Goal: Task Accomplishment & Management: Manage account settings

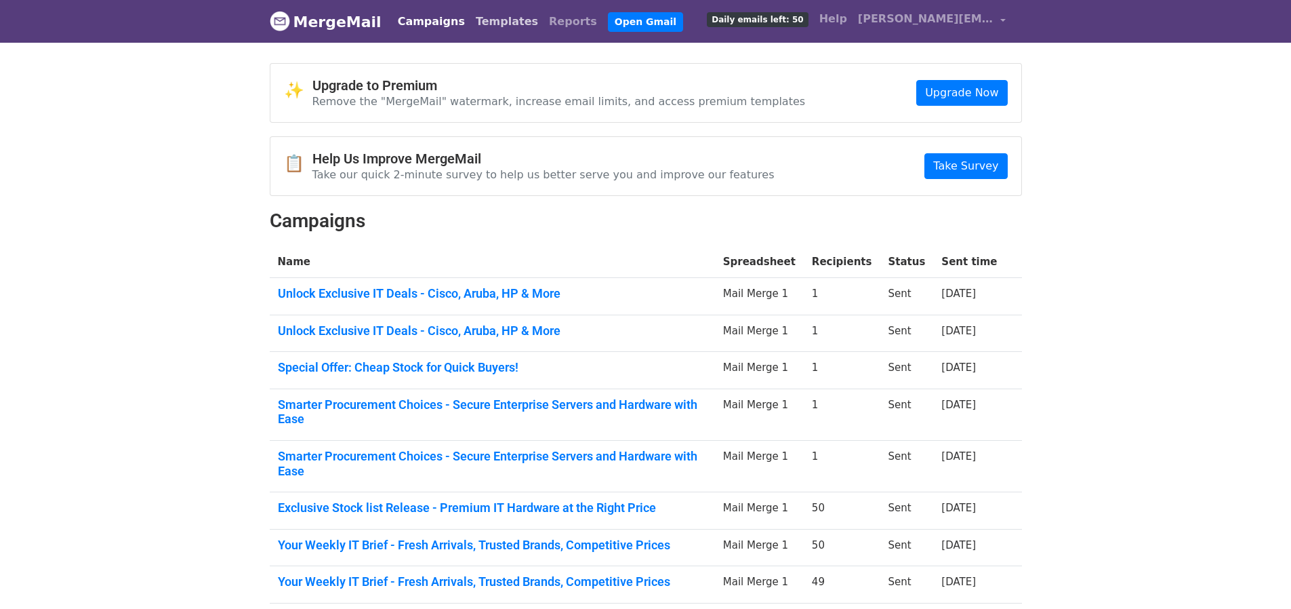
click at [487, 26] on link "Templates" at bounding box center [506, 21] width 73 height 27
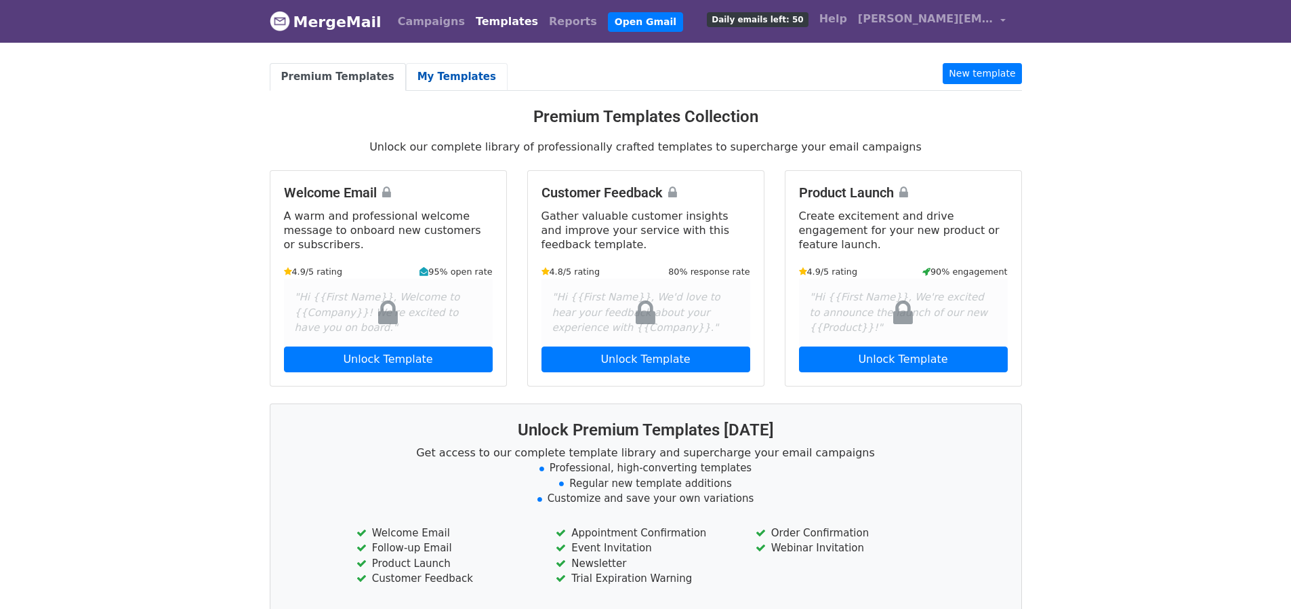
click at [429, 72] on link "My Templates" at bounding box center [457, 77] width 102 height 28
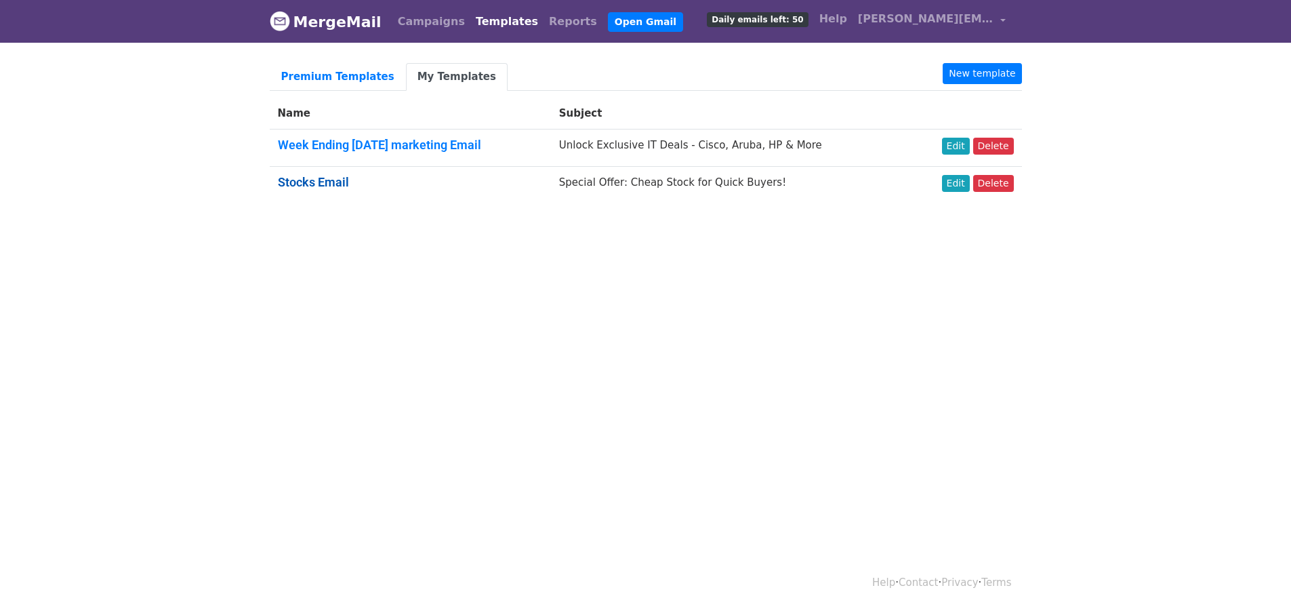
click at [328, 179] on link "Stocks Email" at bounding box center [313, 182] width 71 height 14
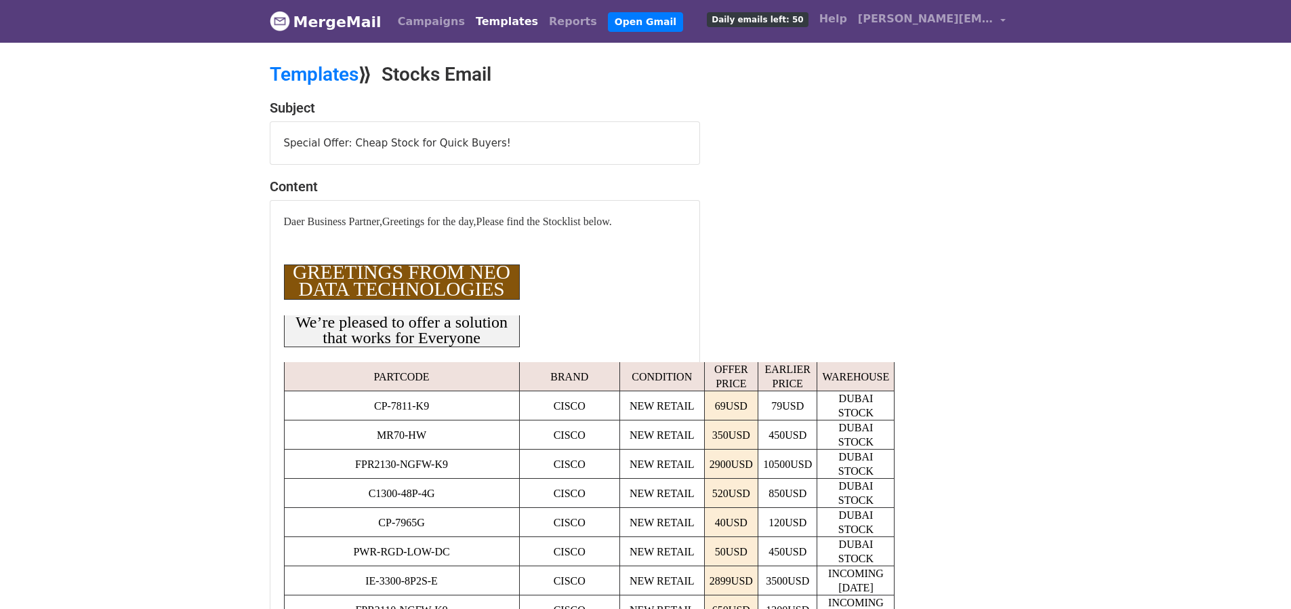
click at [417, 144] on div "Special Offer: Cheap Stock for Quick Buyers!" at bounding box center [484, 143] width 429 height 43
click at [371, 280] on span "GREETINGS FROM NEO DATA TECHNOLOGIES" at bounding box center [402, 280] width 218 height 39
drag, startPoint x: 289, startPoint y: 219, endPoint x: 633, endPoint y: 237, distance: 344.7
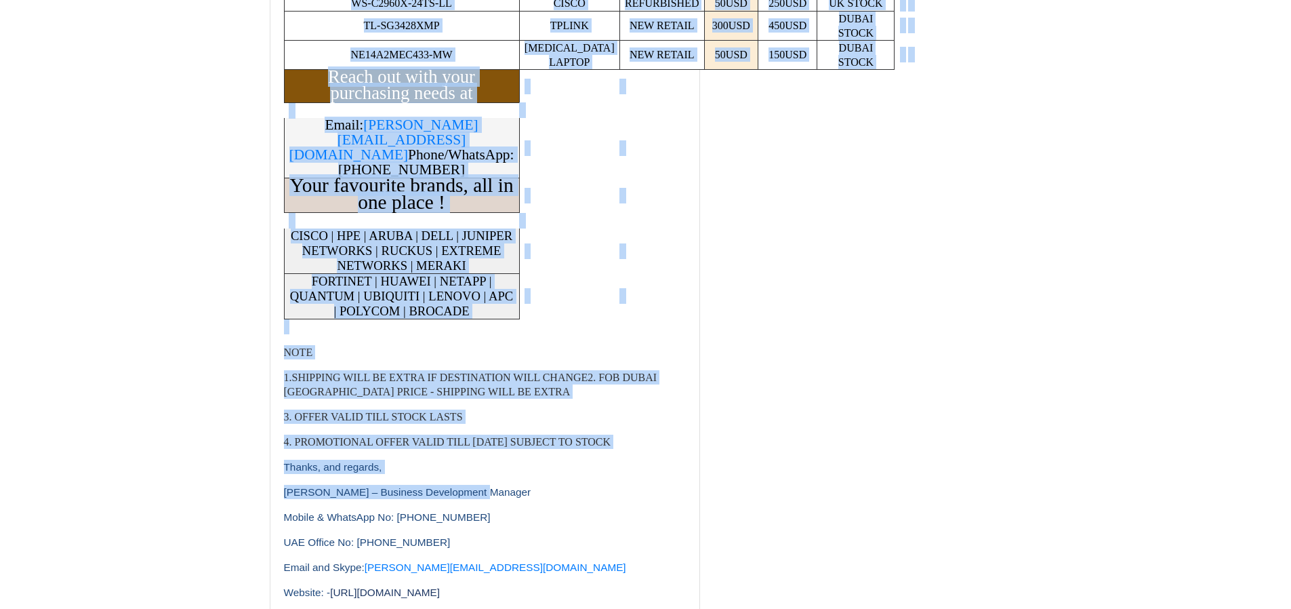
scroll to position [1017, 0]
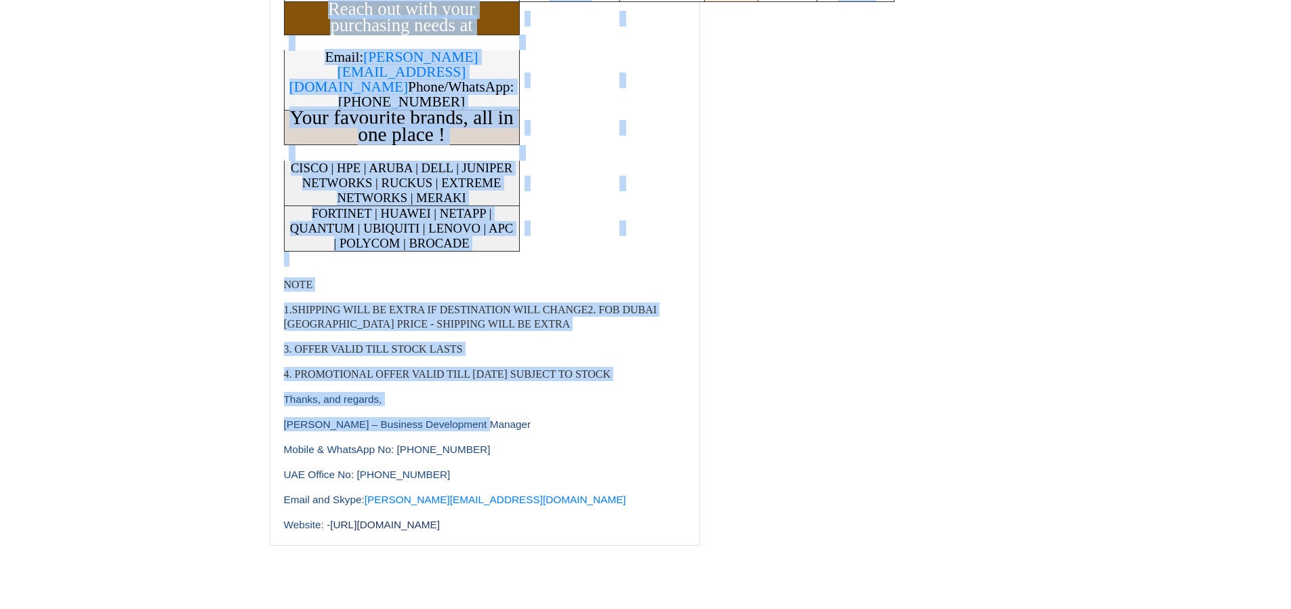
drag, startPoint x: 286, startPoint y: 220, endPoint x: 653, endPoint y: 391, distance: 404.7
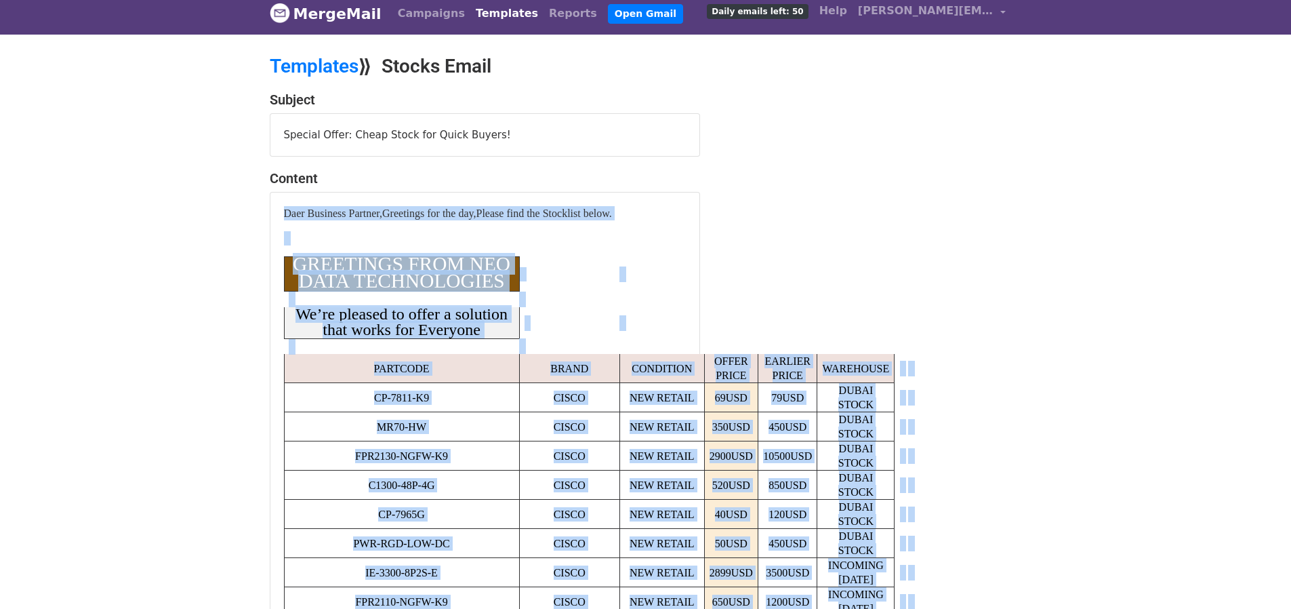
scroll to position [0, 0]
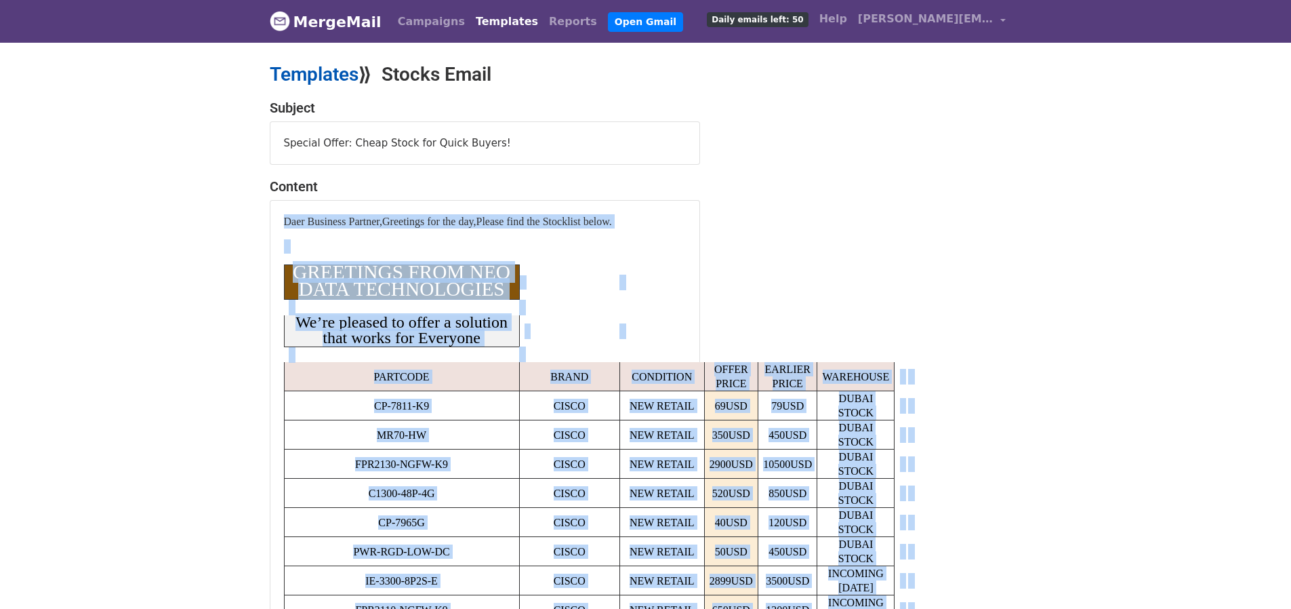
click at [329, 73] on link "Templates" at bounding box center [314, 74] width 89 height 22
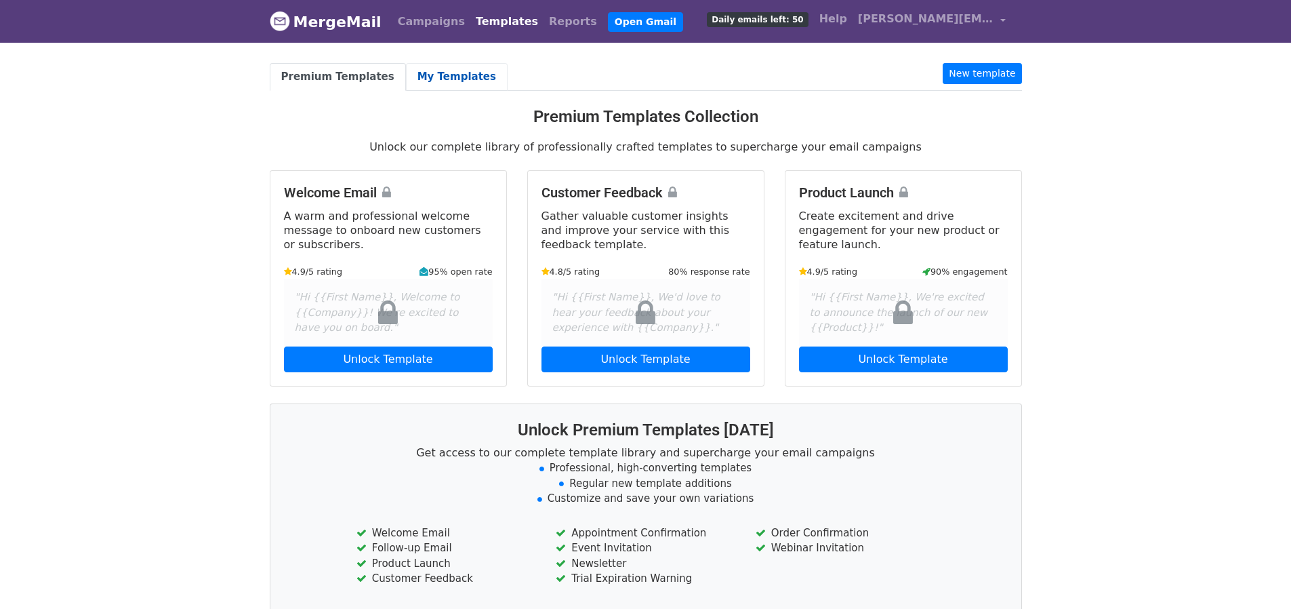
click at [428, 77] on link "My Templates" at bounding box center [457, 77] width 102 height 28
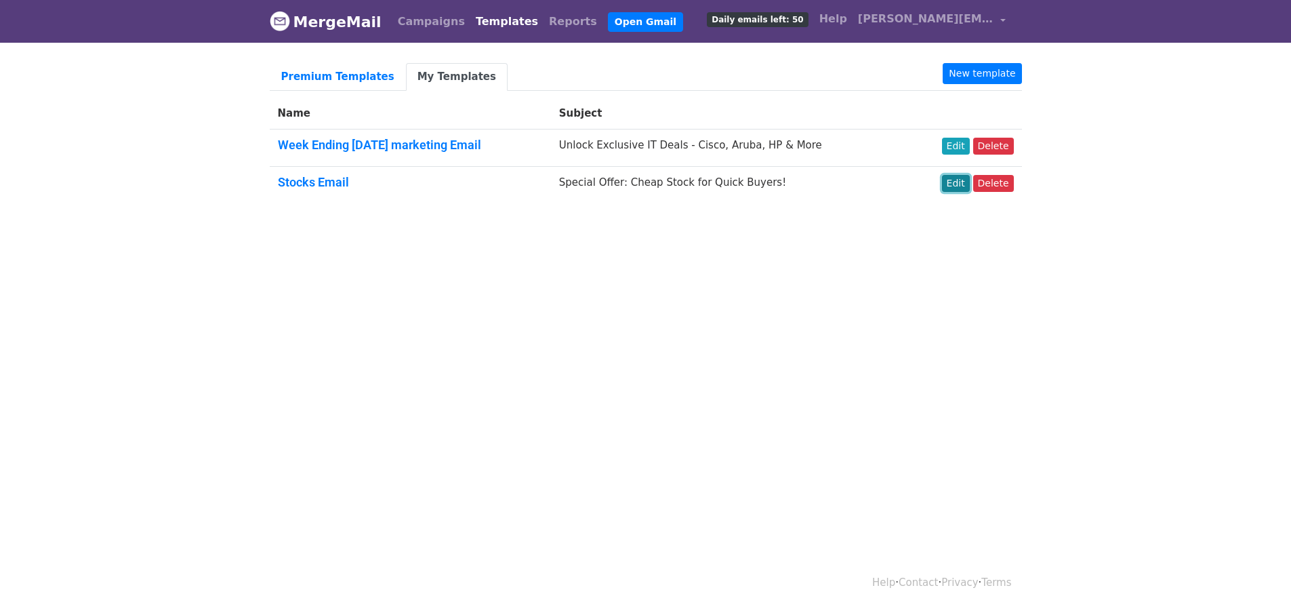
click at [960, 185] on link "Edit" at bounding box center [956, 183] width 28 height 17
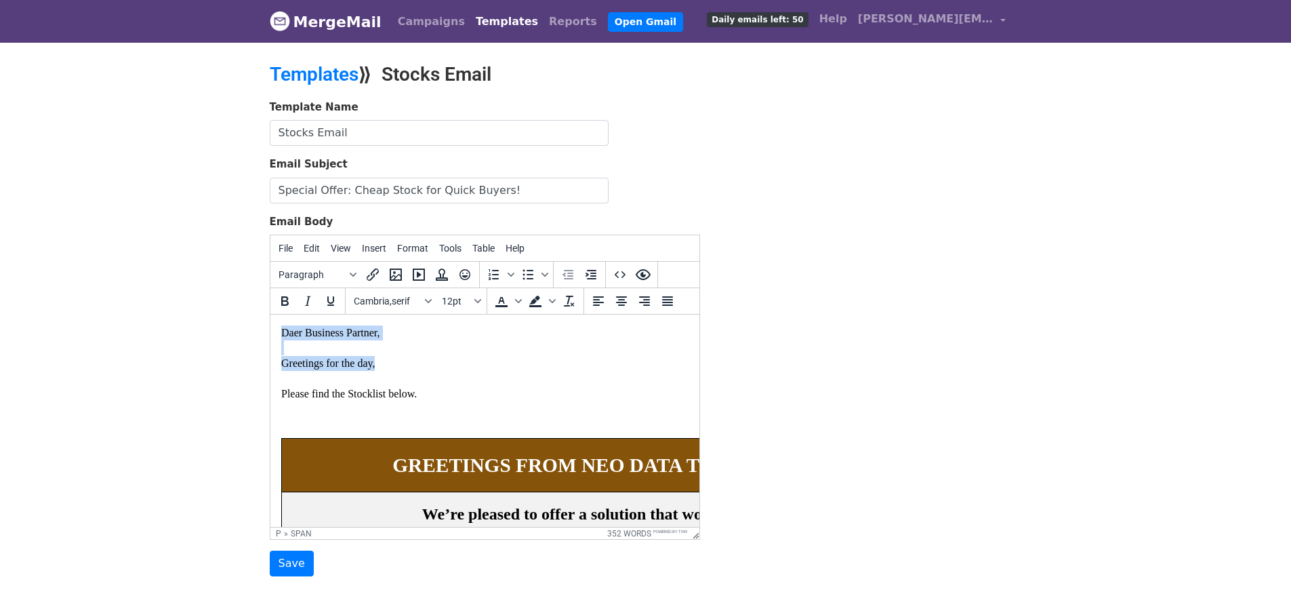
drag, startPoint x: 282, startPoint y: 331, endPoint x: 479, endPoint y: 364, distance: 200.0
click at [479, 364] on p "Daer Business Partner, Greetings for the day, Please find the Stocklist below." at bounding box center [484, 363] width 407 height 76
click at [295, 335] on span "Daer Business Partner, Greetings for the day, Please find the Stocklist below." at bounding box center [349, 363] width 136 height 73
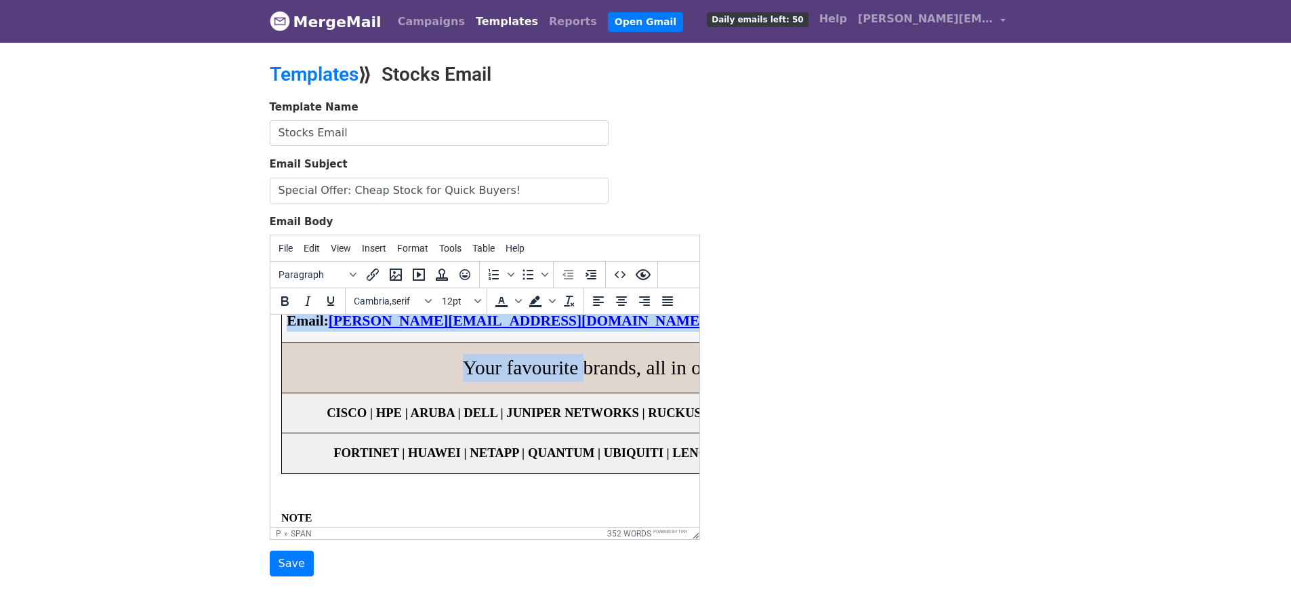
scroll to position [1288, 0]
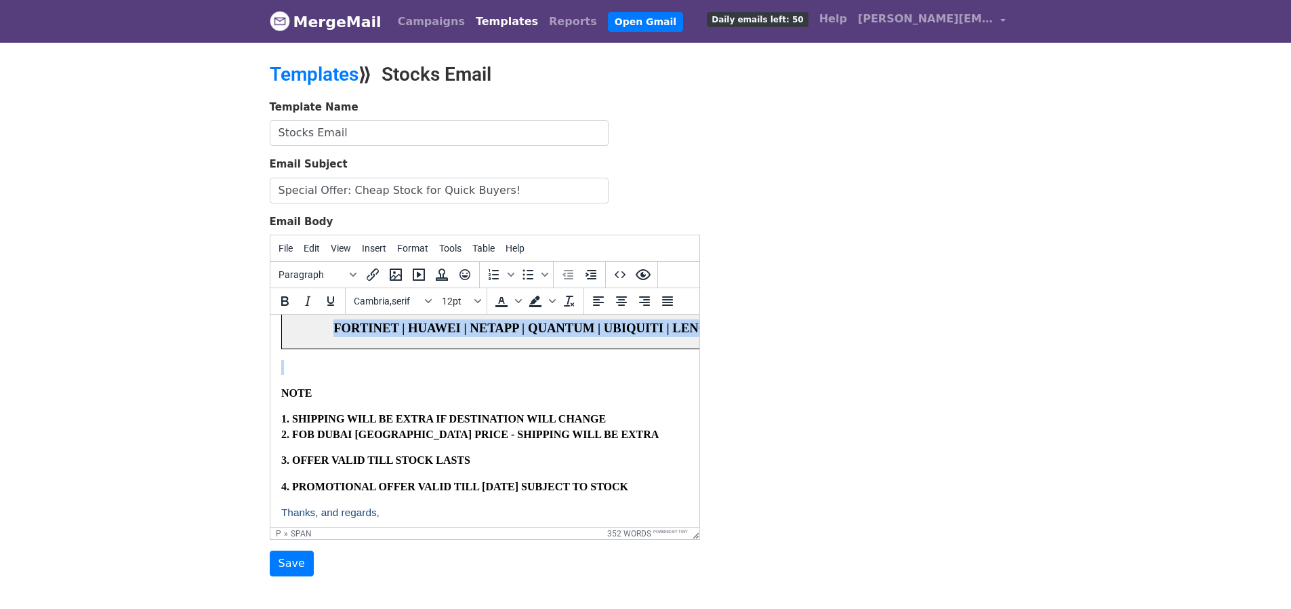
drag, startPoint x: 310, startPoint y: 353, endPoint x: 534, endPoint y: 430, distance: 237.0
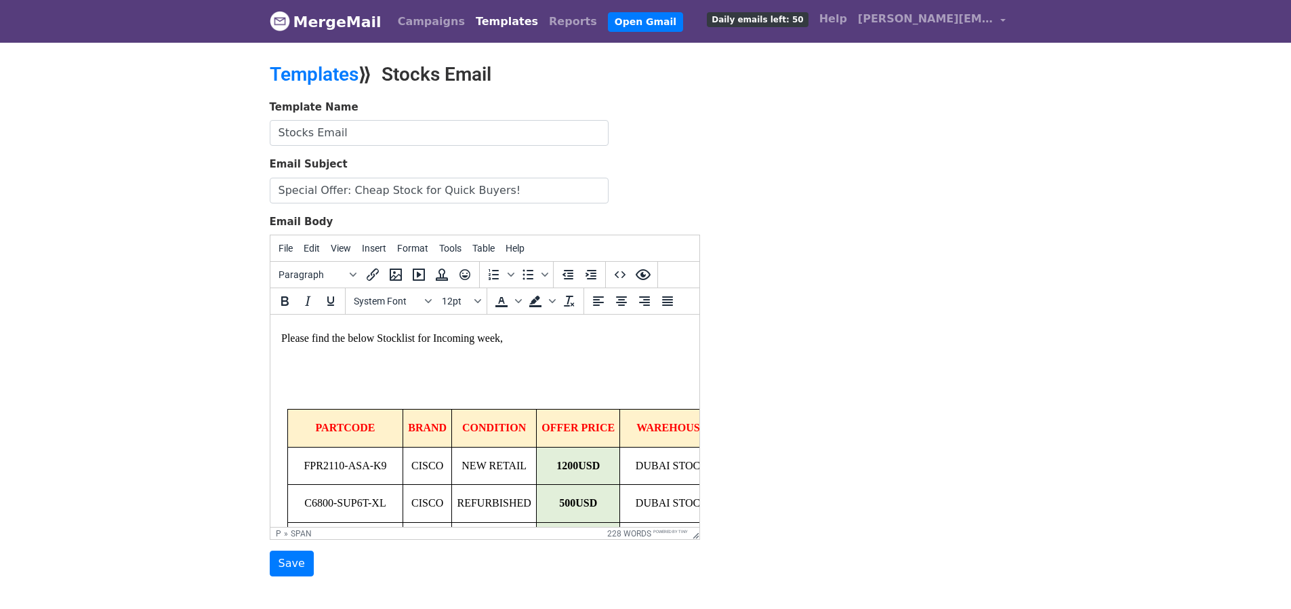
scroll to position [68, 0]
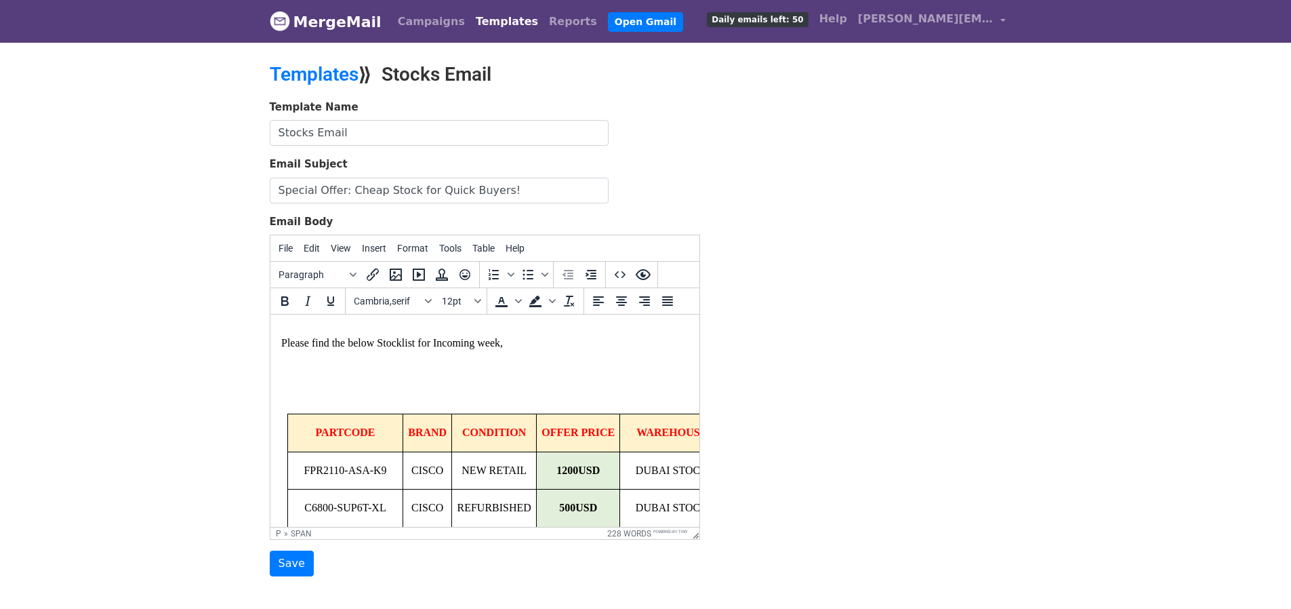
click at [371, 403] on p at bounding box center [484, 395] width 407 height 15
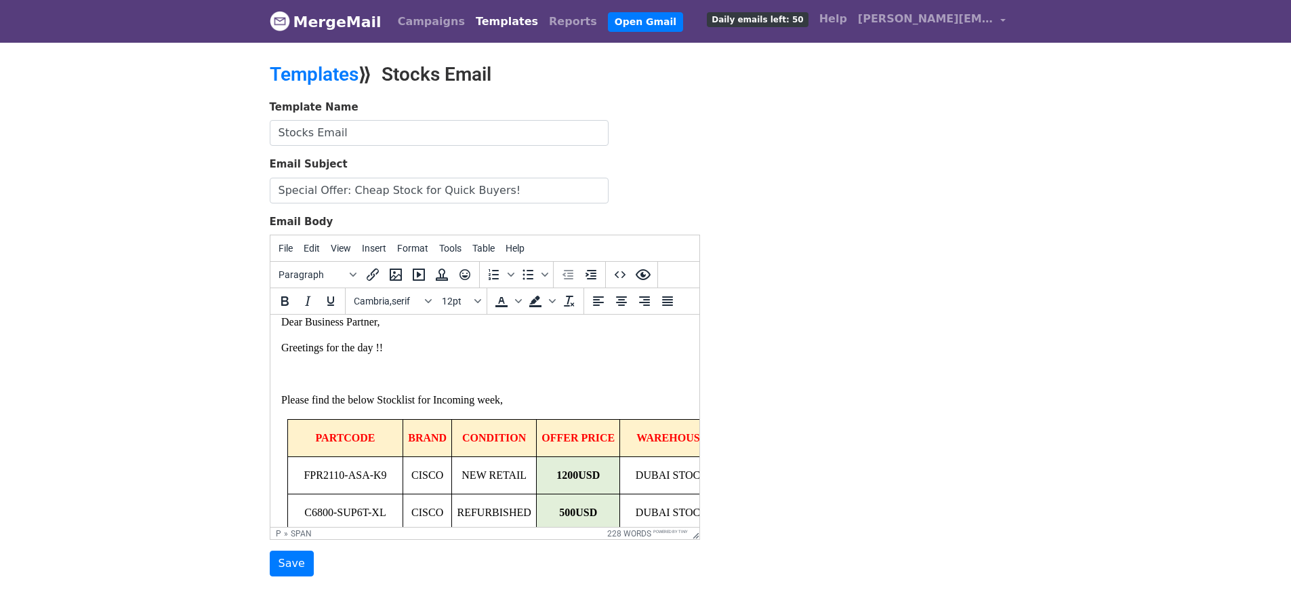
scroll to position [0, 0]
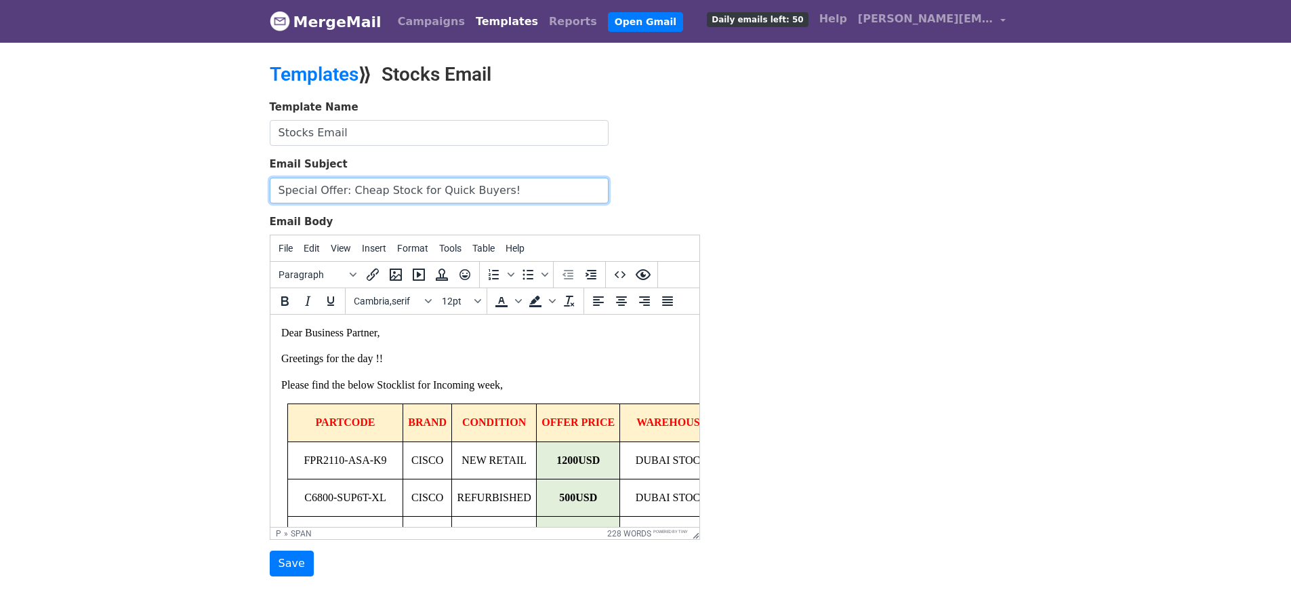
click at [388, 193] on input "Special Offer: Cheap Stock for Quick Buyers!" at bounding box center [439, 191] width 339 height 26
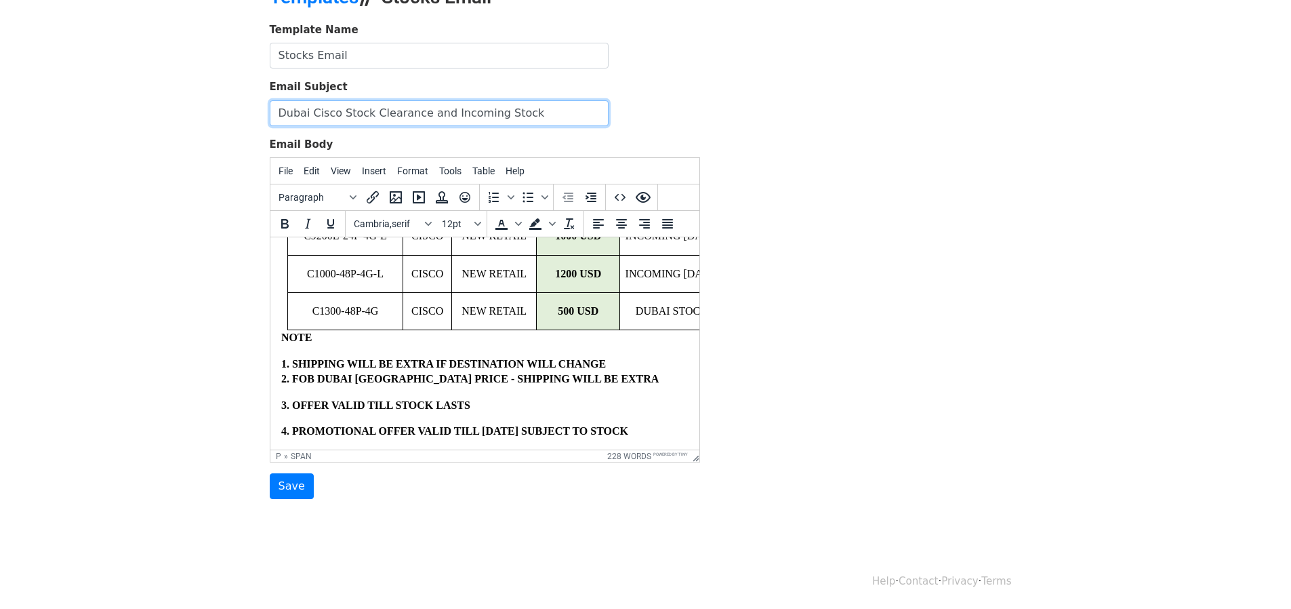
scroll to position [780, 0]
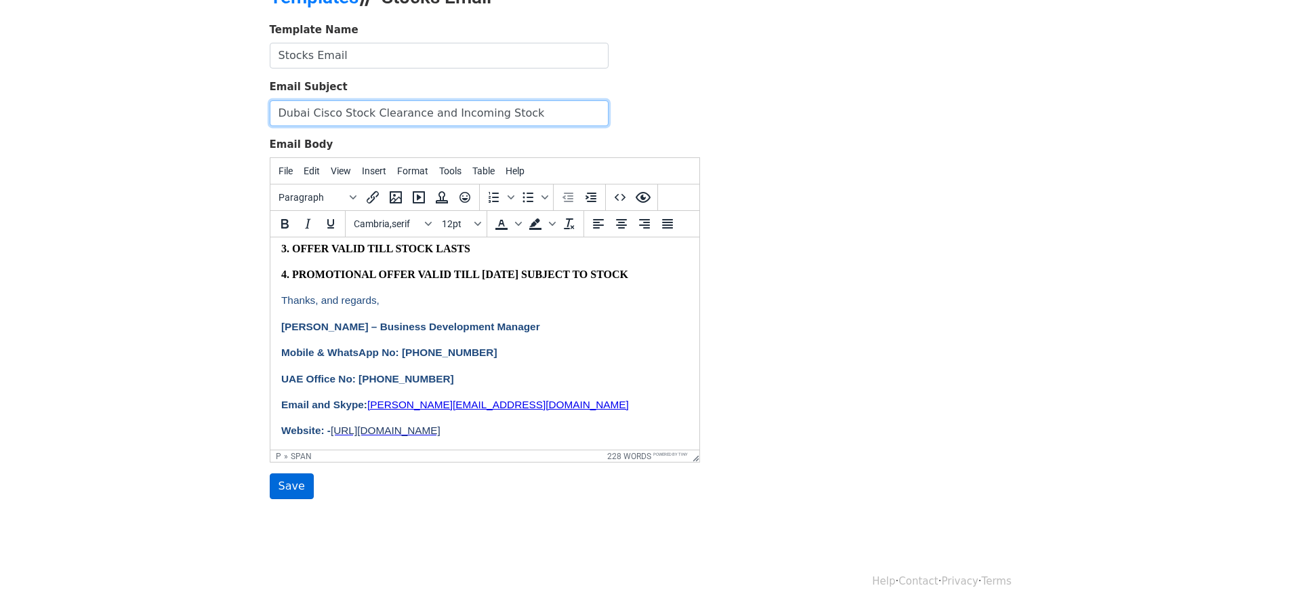
type input "Dubai Cisco Stock Clearance and Incoming Stock"
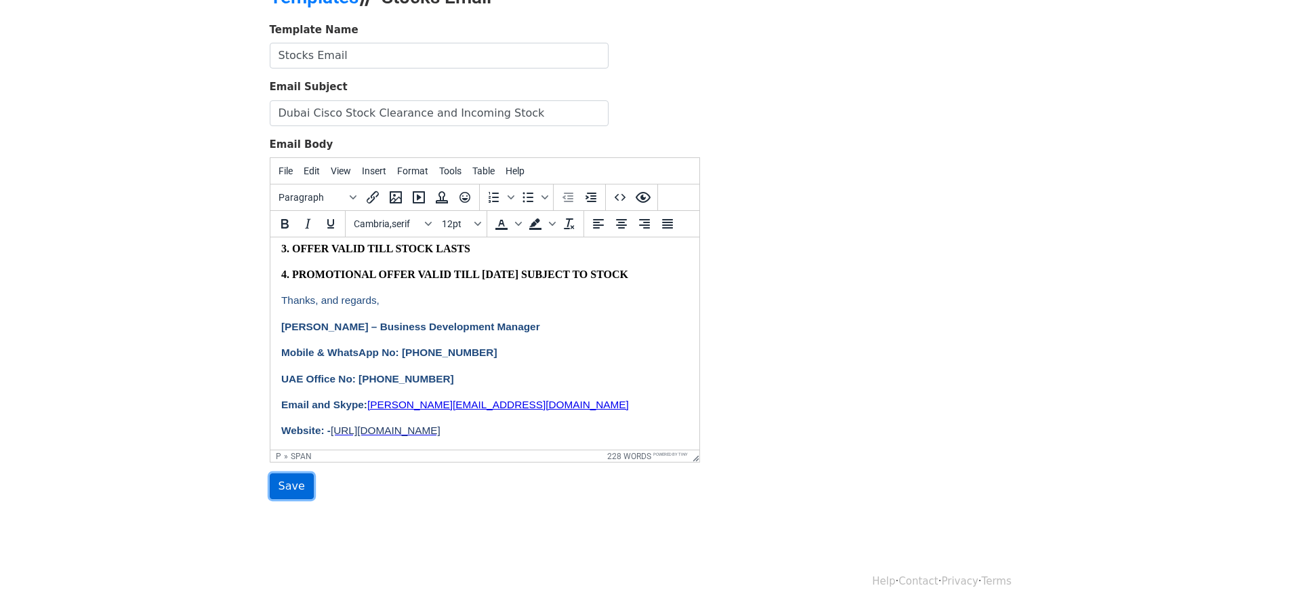
click at [295, 484] on input "Save" at bounding box center [292, 486] width 44 height 26
